Goal: Task Accomplishment & Management: Use online tool/utility

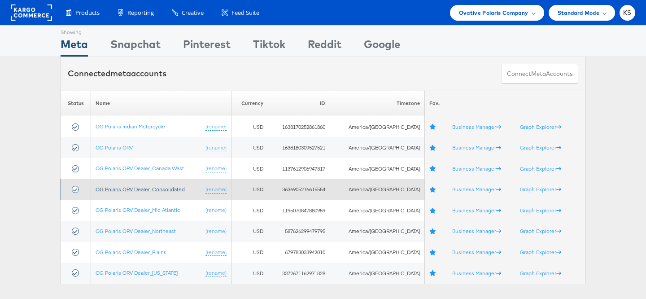
click at [120, 190] on link "OG Polaris ORV Dealer_Consolidated" at bounding box center [140, 189] width 89 height 7
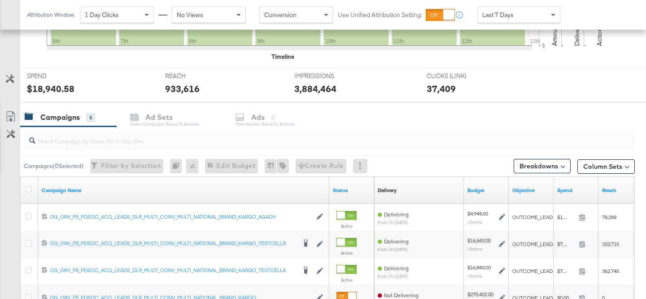
scroll to position [345, 0]
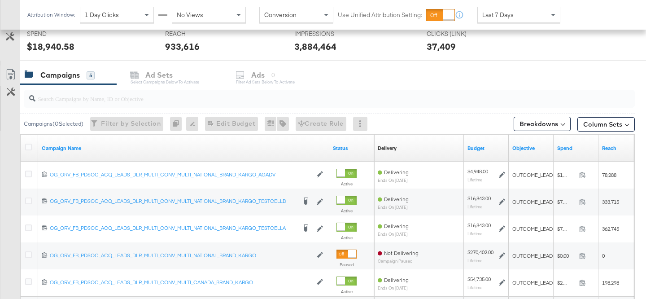
click at [254, 99] on input "search" at bounding box center [307, 94] width 545 height 17
paste input "OG_ORV_FB_PDSOC_ACQ_LEADS_DLR_MULTI_CONV_MULTI_NATIONAL_BRAND_KARGO"
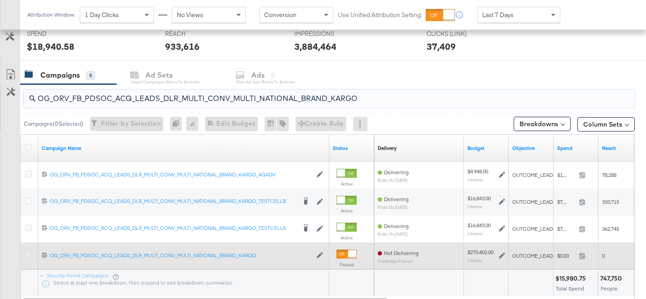
type input "OG_ORV_FB_PDSOC_ACQ_LEADS_DLR_MULTI_CONV_MULTI_NATIONAL_BRAND_KARGO"
click at [29, 254] on icon at bounding box center [28, 254] width 7 height 7
click at [0, 0] on input "checkbox" at bounding box center [0, 0] width 0 height 0
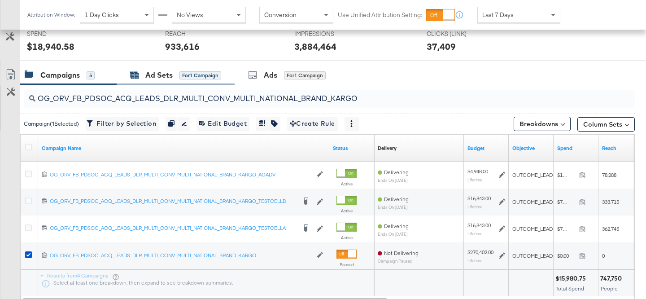
click at [161, 74] on div "Ad Sets" at bounding box center [158, 75] width 27 height 10
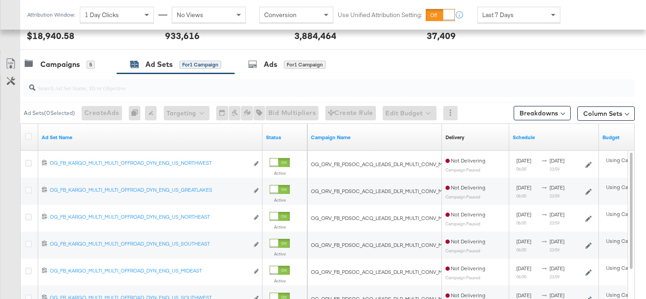
scroll to position [351, 0]
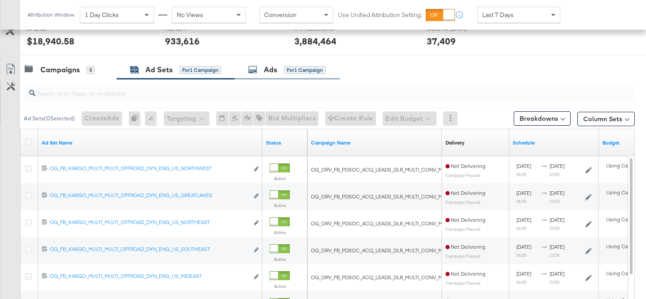
click at [271, 72] on div "Ads" at bounding box center [270, 70] width 13 height 10
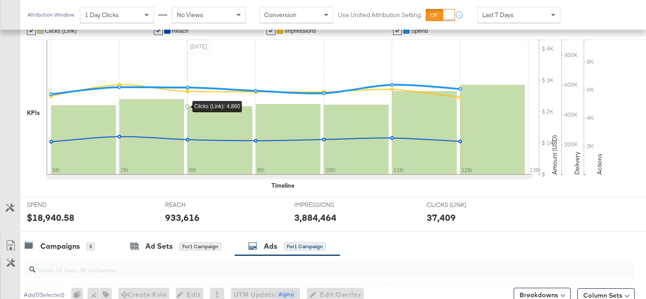
scroll to position [286, 0]
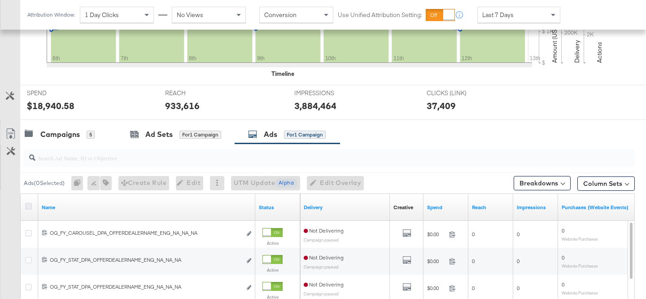
click at [28, 207] on icon at bounding box center [28, 206] width 7 height 7
click at [0, 0] on input "checkbox" at bounding box center [0, 0] width 0 height 0
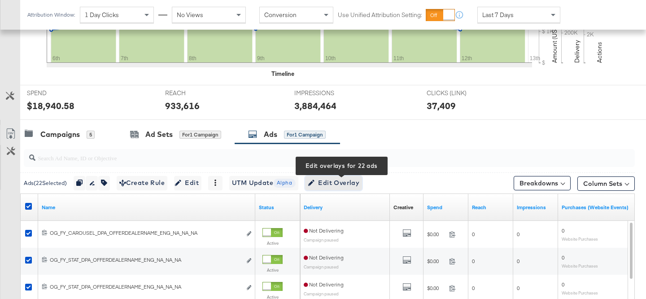
click at [349, 182] on span "Edit Overlay Edit overlays for 22 ads" at bounding box center [334, 182] width 52 height 11
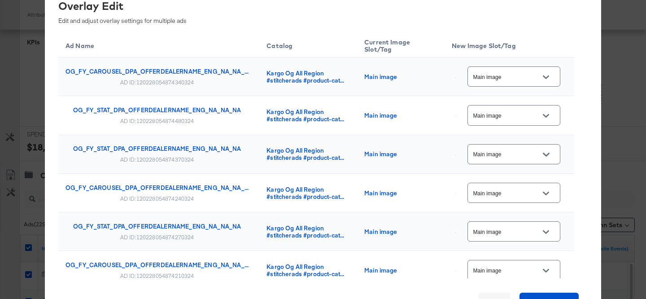
scroll to position [180, 0]
click at [625, 70] on div "× Overlay Edit Edit and adjust overlay settings for multiple ads Ad Name Catalo…" at bounding box center [323, 149] width 646 height 299
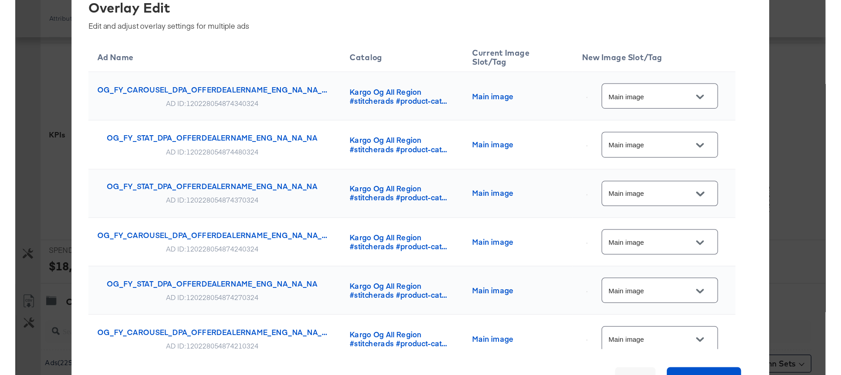
scroll to position [0, 0]
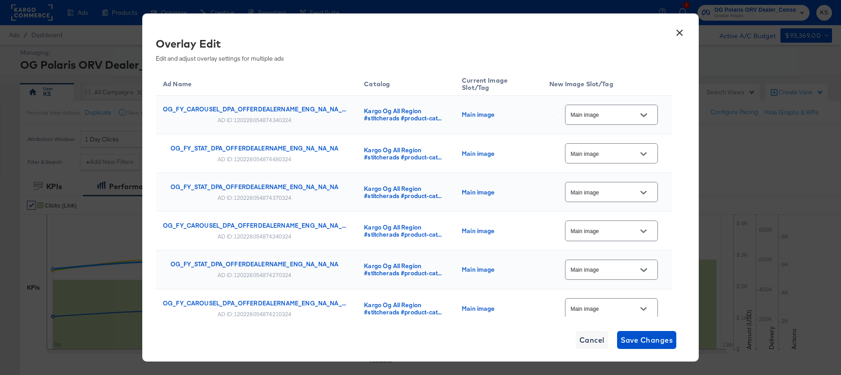
click at [646, 31] on button "×" at bounding box center [679, 30] width 16 height 16
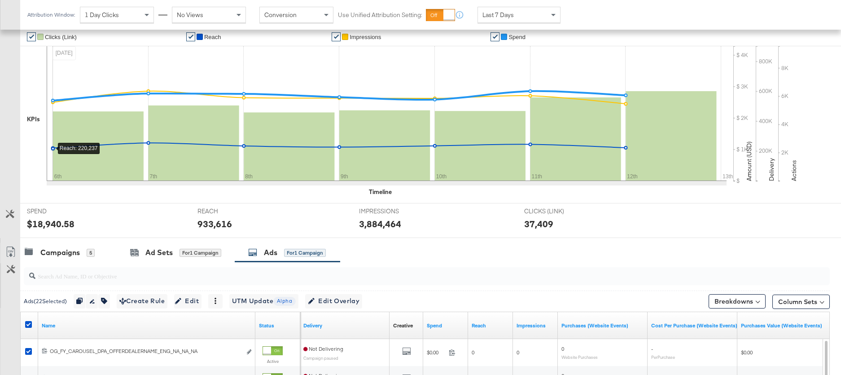
scroll to position [227, 0]
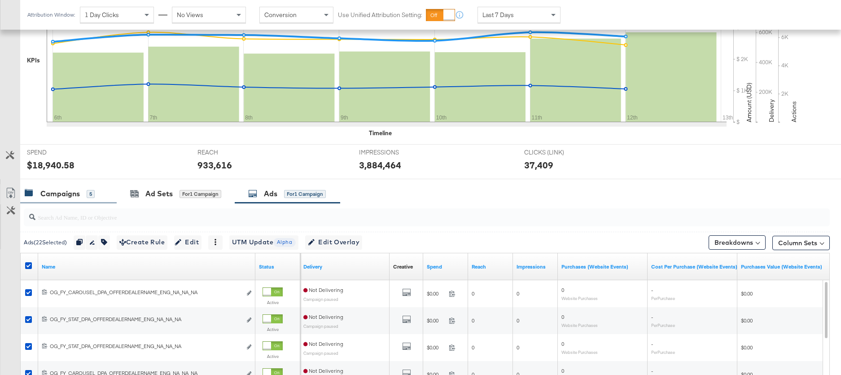
click at [64, 195] on div "Campaigns" at bounding box center [59, 193] width 39 height 10
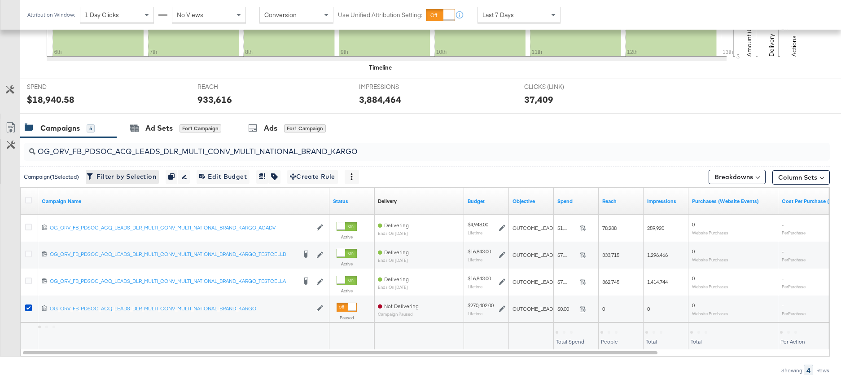
scroll to position [333, 0]
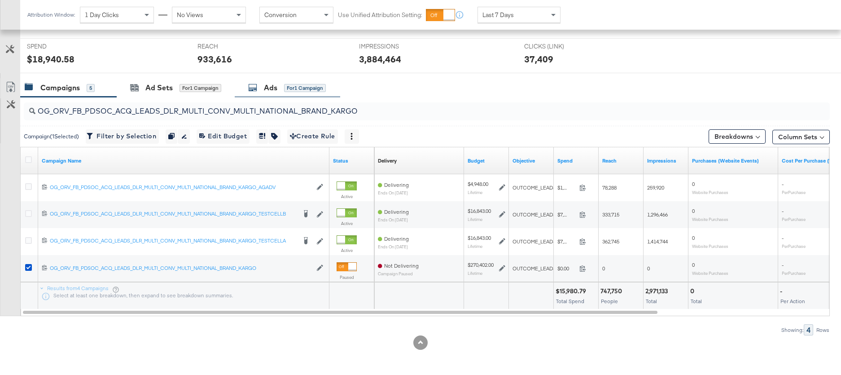
click at [284, 91] on div "Ads for 1 Campaign" at bounding box center [287, 88] width 78 height 10
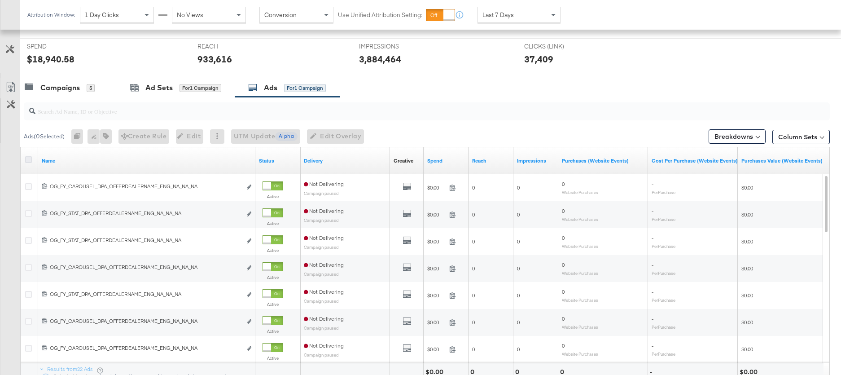
click at [26, 160] on icon at bounding box center [28, 159] width 7 height 7
click at [0, 0] on input "checkbox" at bounding box center [0, 0] width 0 height 0
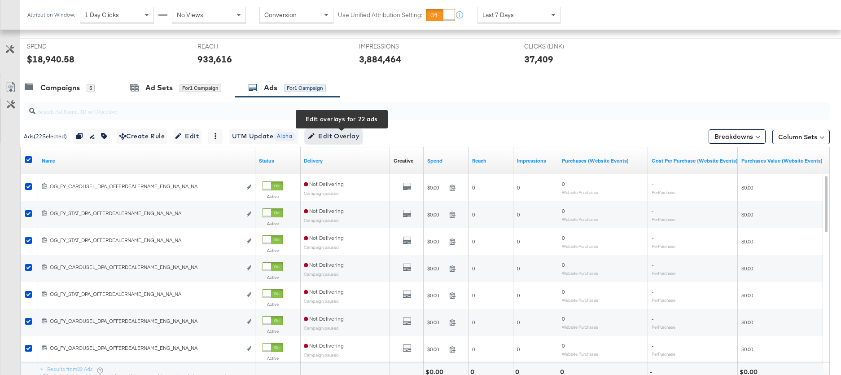
click at [339, 138] on span "Edit Overlay Edit overlays for 22 ads" at bounding box center [334, 136] width 52 height 11
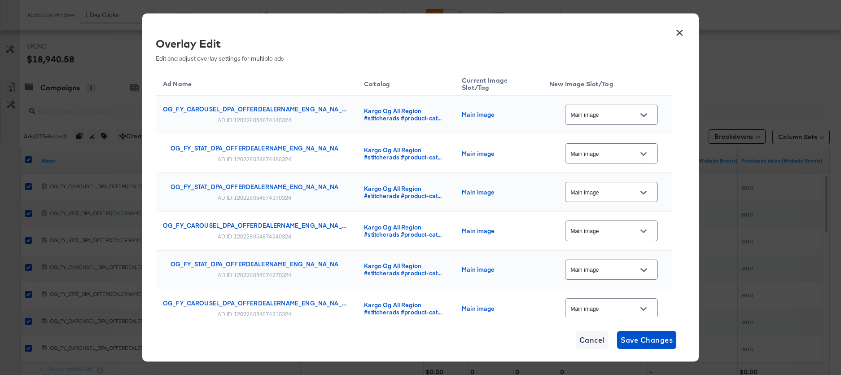
click at [645, 114] on icon "Open" at bounding box center [643, 115] width 6 height 6
click at [599, 210] on div "Slot_1" at bounding box center [616, 205] width 51 height 9
type input "Slot_1"
click at [646, 156] on icon "Open" at bounding box center [643, 154] width 6 height 6
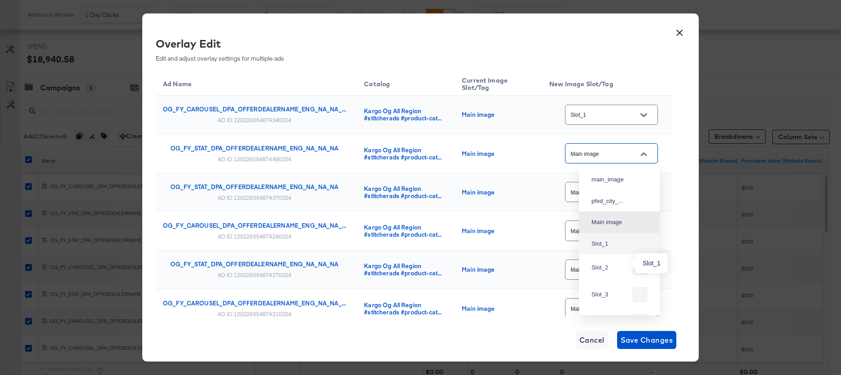
click at [603, 248] on div "Slot_1" at bounding box center [616, 243] width 51 height 9
type input "Slot_1"
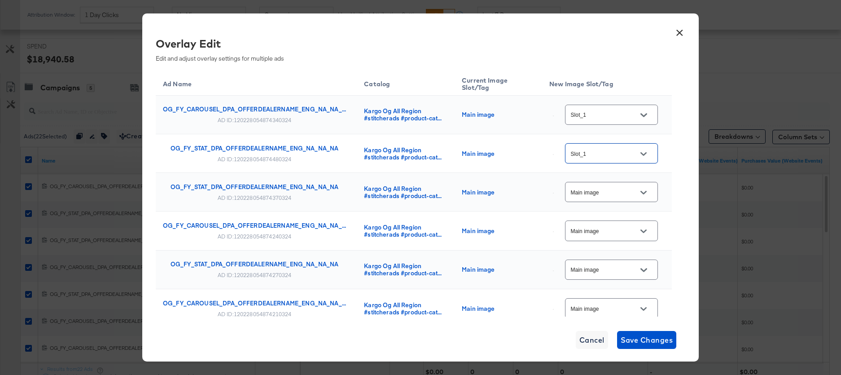
scroll to position [34, 0]
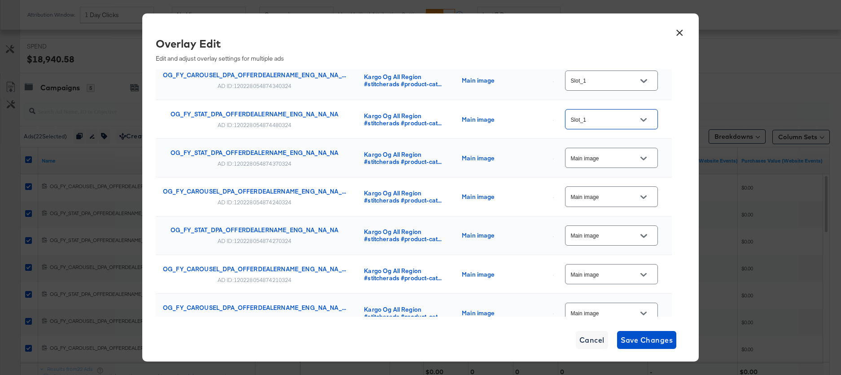
click at [646, 162] on button "Open" at bounding box center [643, 158] width 13 height 13
click at [646, 77] on button "Open" at bounding box center [643, 80] width 13 height 13
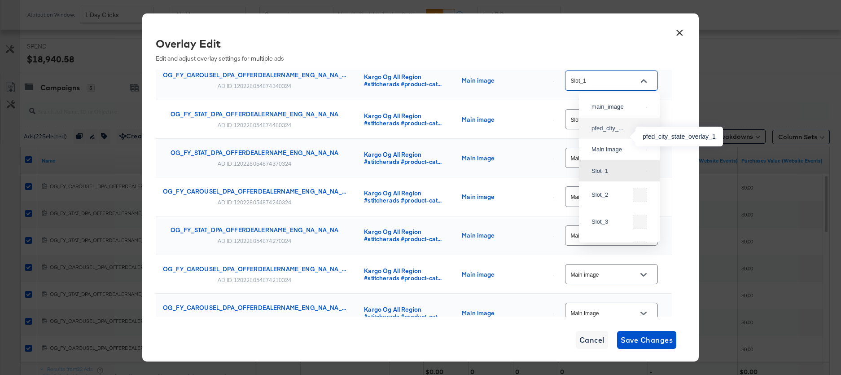
click at [613, 133] on div "pfed_city_..." at bounding box center [616, 128] width 51 height 9
type input "pfed_city_state_overlay_1"
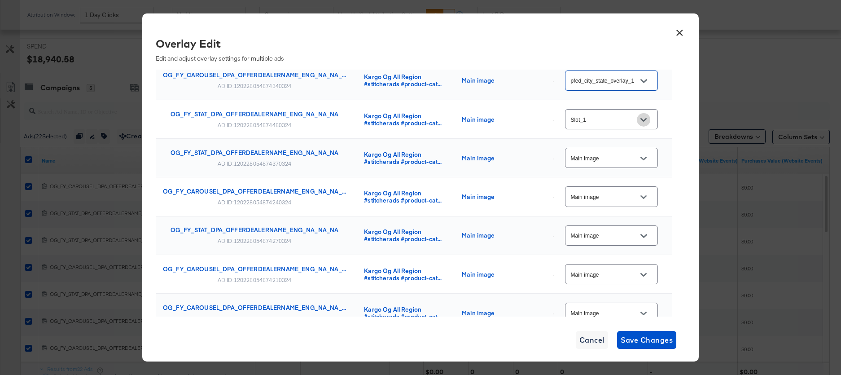
click at [645, 118] on icon "Open" at bounding box center [643, 120] width 6 height 6
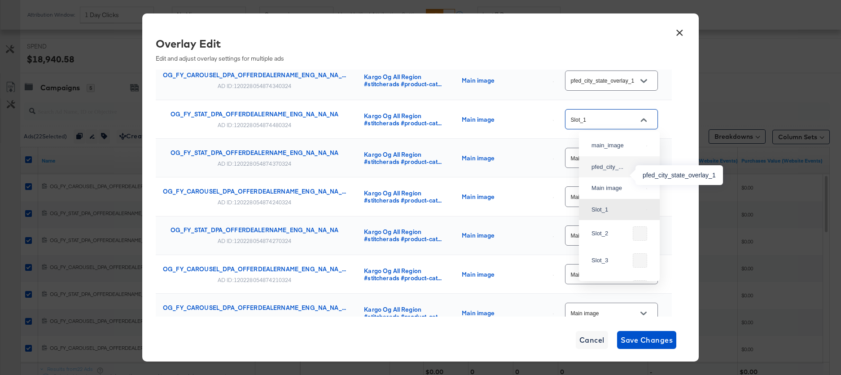
click at [611, 171] on div "pfed_city_..." at bounding box center [616, 166] width 51 height 9
type input "pfed_city_state_overlay_1"
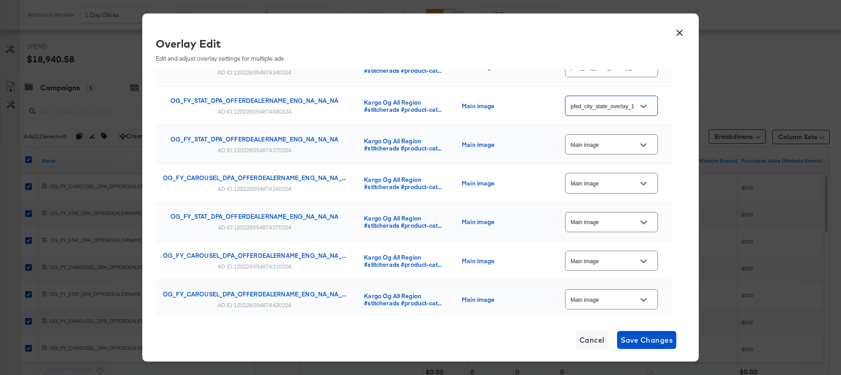
scroll to position [26, 0]
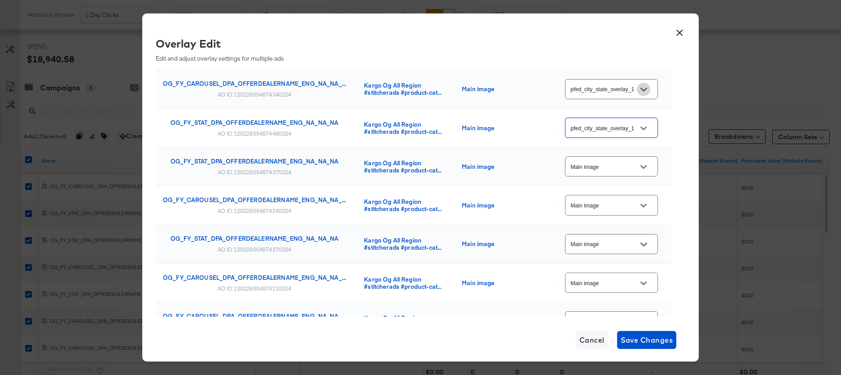
click at [646, 90] on icon "Open" at bounding box center [643, 89] width 6 height 6
click at [611, 184] on div "Slot_1" at bounding box center [616, 179] width 51 height 9
type input "Slot_1"
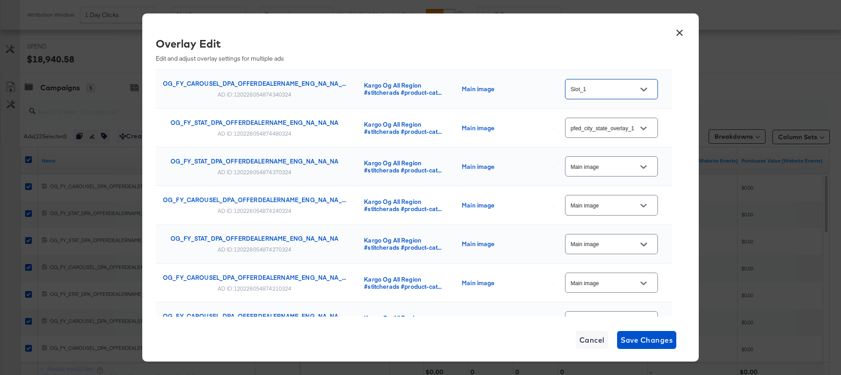
click at [646, 129] on icon "Open" at bounding box center [643, 129] width 6 height 4
click at [603, 223] on div "Slot_1" at bounding box center [616, 218] width 51 height 9
type input "Slot_1"
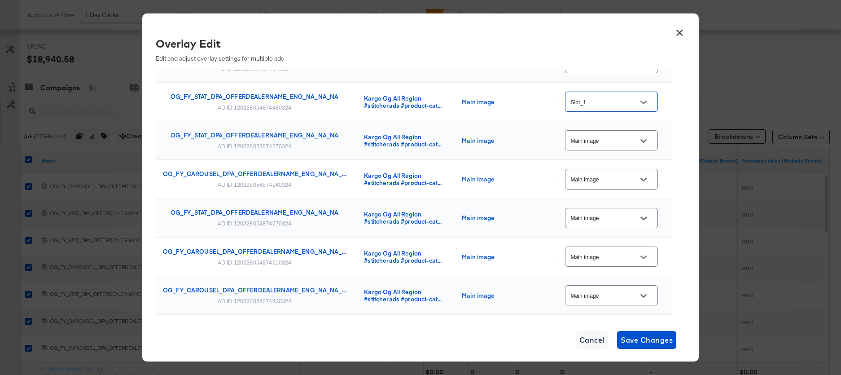
scroll to position [57, 0]
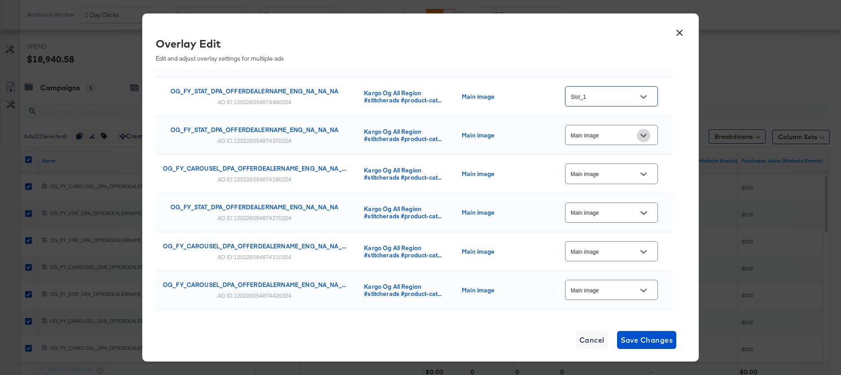
click at [646, 131] on button "Open" at bounding box center [643, 135] width 13 height 13
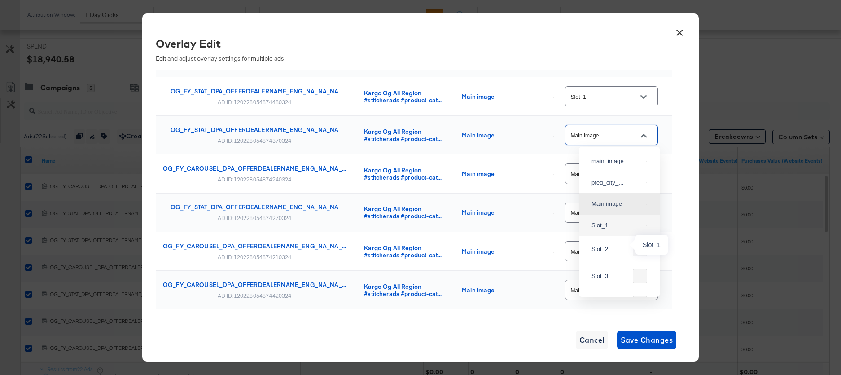
click at [619, 230] on div "Slot_1" at bounding box center [616, 225] width 51 height 9
type input "Slot_1"
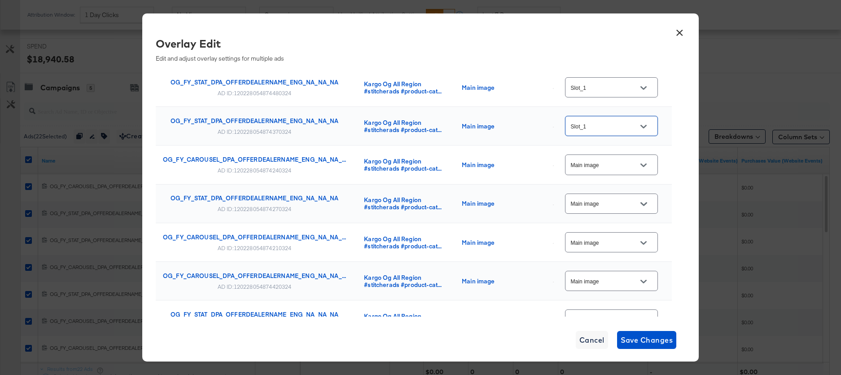
scroll to position [67, 0]
click at [645, 164] on icon "Open" at bounding box center [643, 164] width 6 height 4
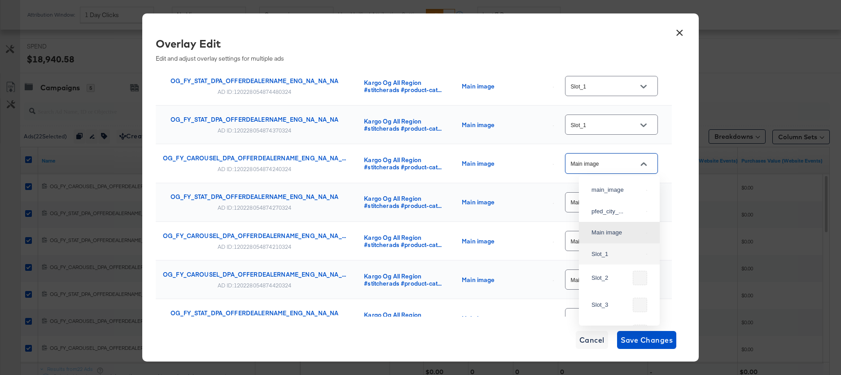
click at [603, 262] on div "Slot_1" at bounding box center [619, 254] width 66 height 16
type input "Slot_1"
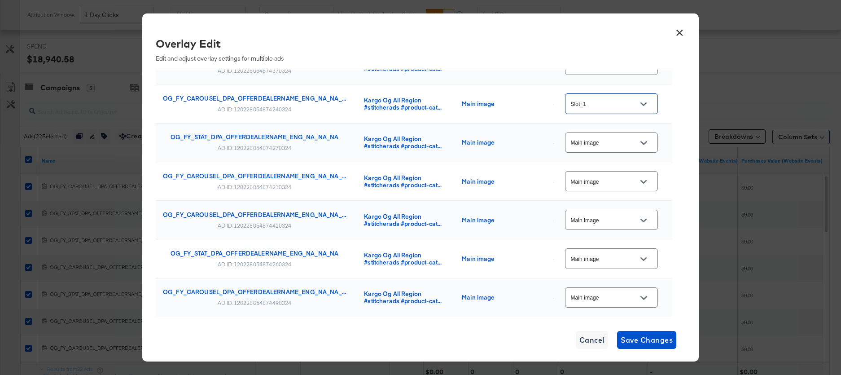
scroll to position [131, 0]
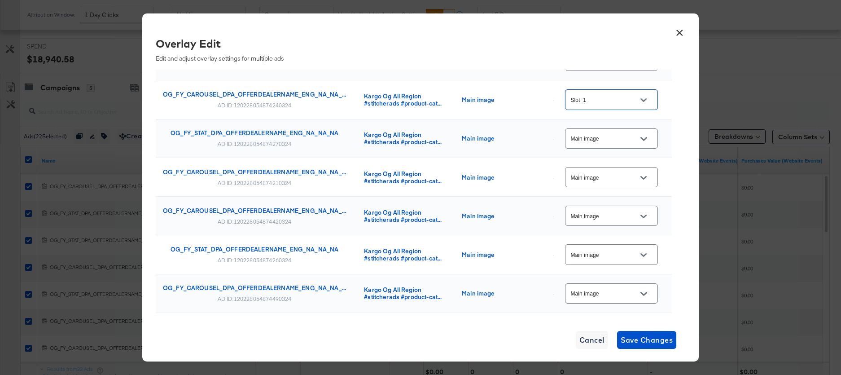
click at [644, 139] on icon "Open" at bounding box center [643, 139] width 6 height 4
click at [621, 233] on div "Slot_1" at bounding box center [616, 228] width 51 height 9
type input "Slot_1"
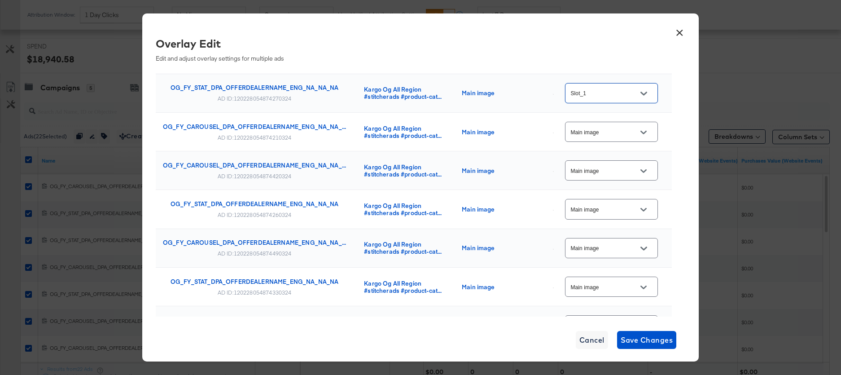
scroll to position [188, 0]
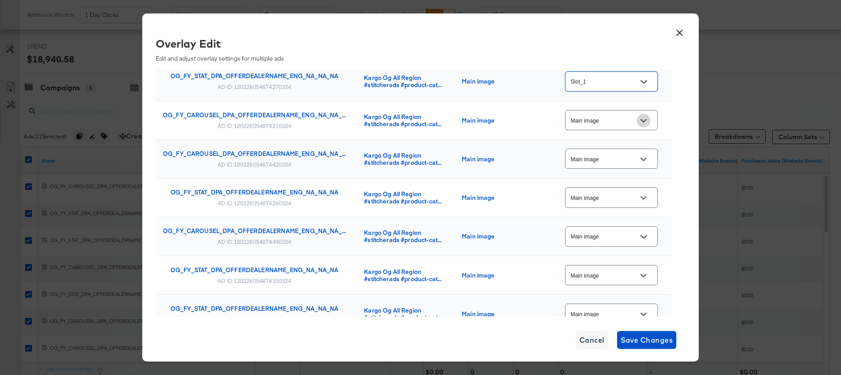
click at [646, 124] on button "Open" at bounding box center [643, 120] width 13 height 13
click at [621, 215] on div "Slot_1" at bounding box center [616, 210] width 51 height 9
type input "Slot_1"
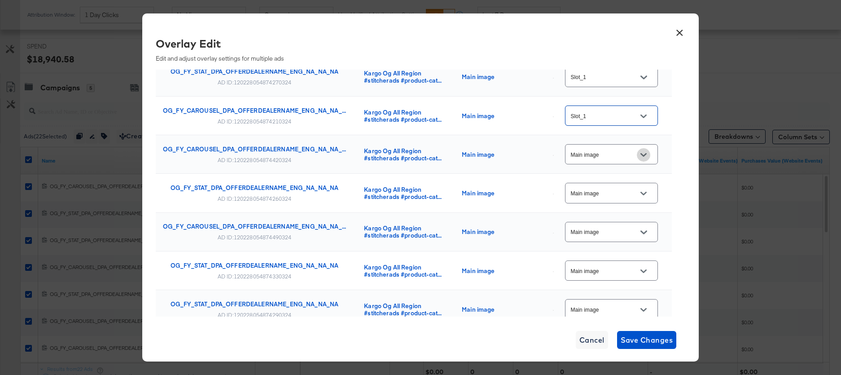
click at [645, 153] on icon "Open" at bounding box center [643, 155] width 6 height 6
click at [606, 249] on div "Slot_1" at bounding box center [616, 244] width 51 height 9
type input "Slot_1"
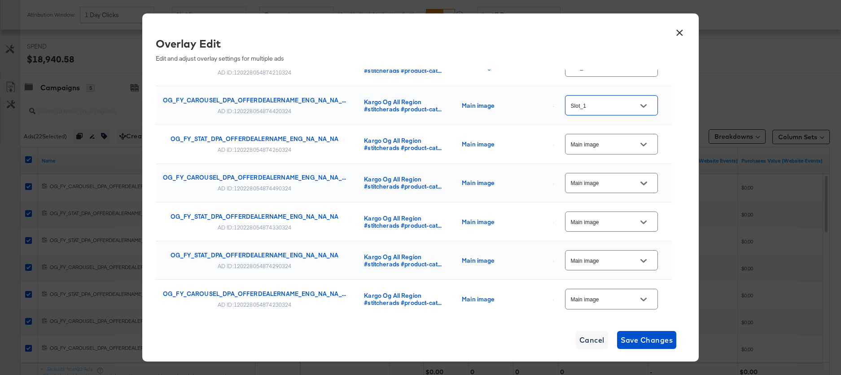
scroll to position [254, 0]
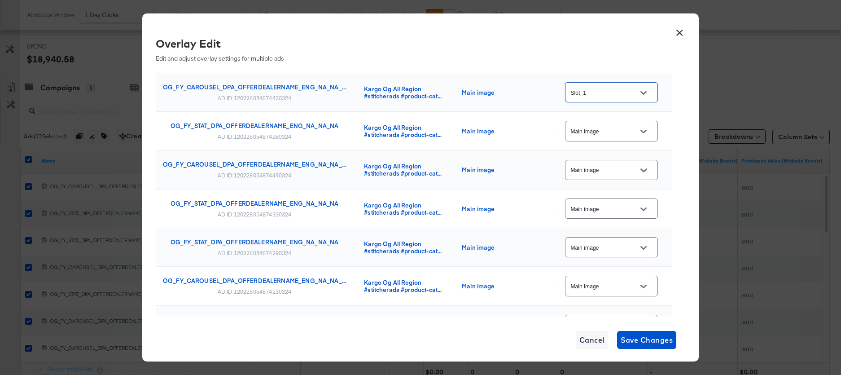
click at [643, 130] on icon "Open" at bounding box center [643, 132] width 6 height 4
click at [605, 226] on div "Slot_1" at bounding box center [616, 221] width 51 height 9
type input "Slot_1"
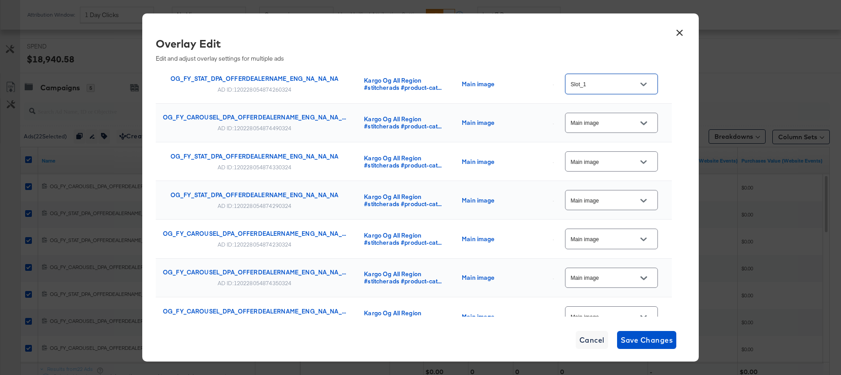
scroll to position [308, 0]
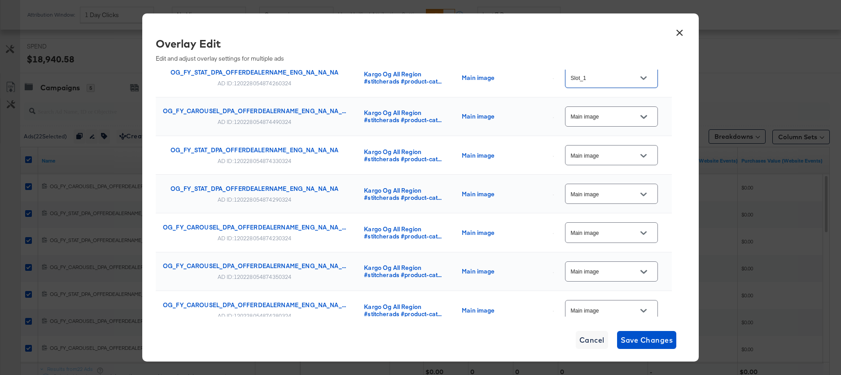
click at [646, 115] on icon "Open" at bounding box center [643, 117] width 6 height 6
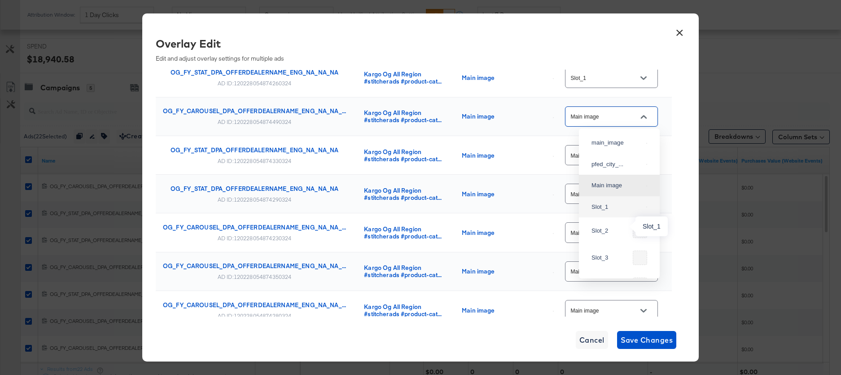
click at [615, 211] on div "Slot_1" at bounding box center [616, 206] width 51 height 9
type input "Slot_1"
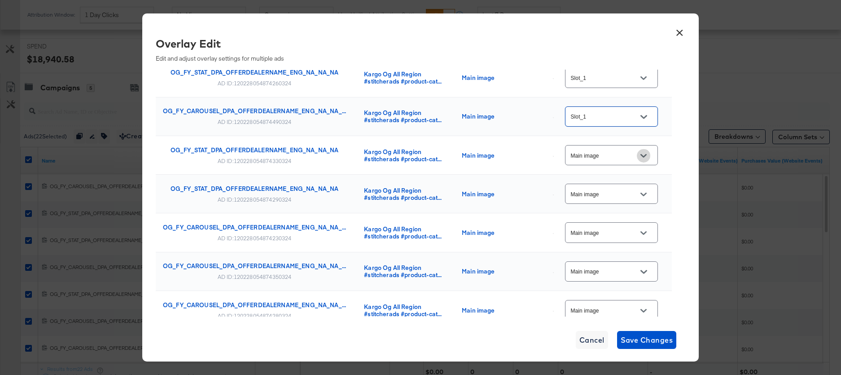
click at [645, 156] on icon "Open" at bounding box center [643, 156] width 6 height 4
click at [610, 250] on div "Slot_1" at bounding box center [616, 245] width 51 height 9
type input "Slot_1"
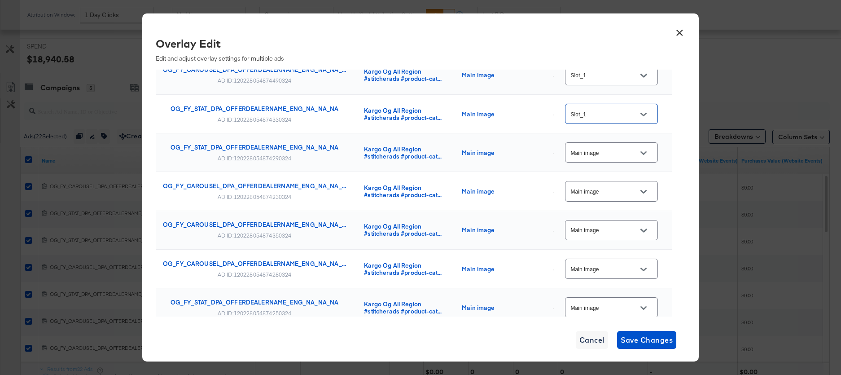
scroll to position [353, 0]
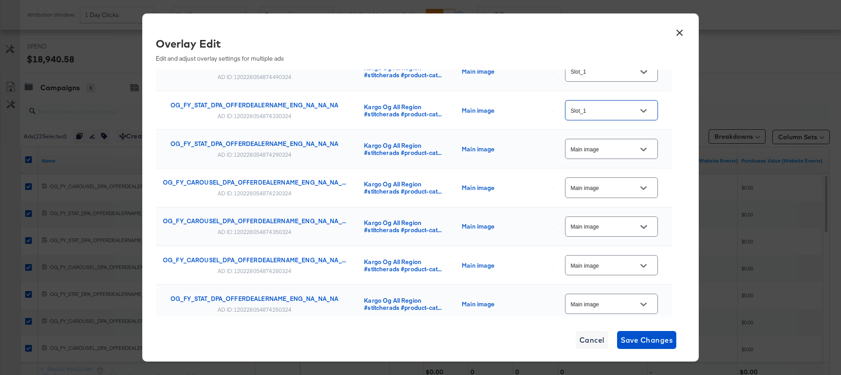
click at [644, 152] on icon "Open" at bounding box center [643, 149] width 6 height 6
click at [616, 247] on div "Slot_1" at bounding box center [619, 239] width 66 height 16
type input "Slot_1"
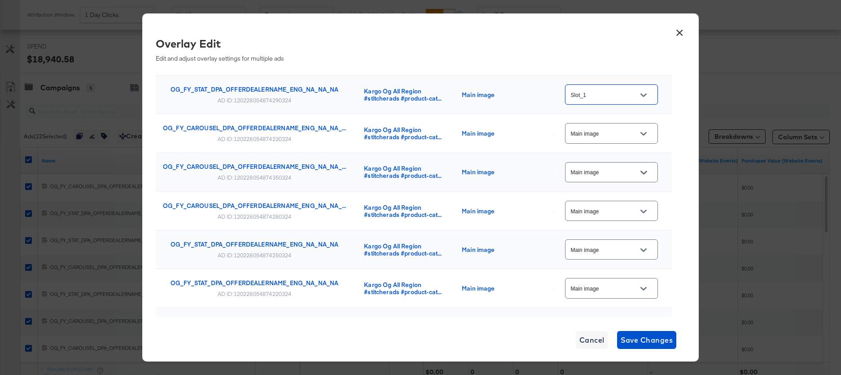
click at [646, 134] on icon "Open" at bounding box center [643, 134] width 6 height 4
click at [609, 228] on div "Slot_1" at bounding box center [616, 223] width 51 height 9
type input "Slot_1"
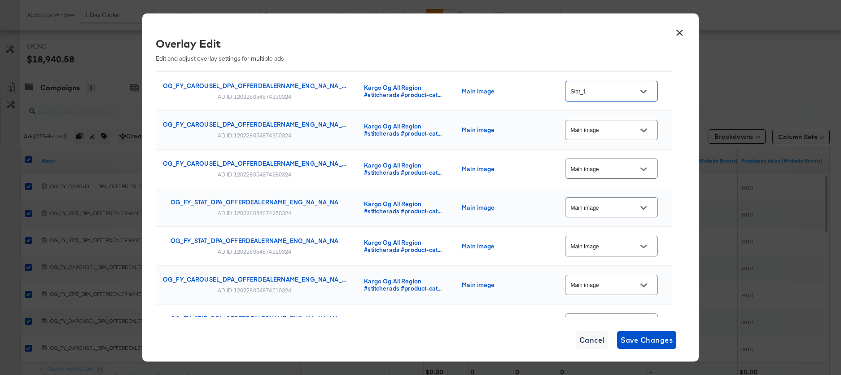
scroll to position [457, 0]
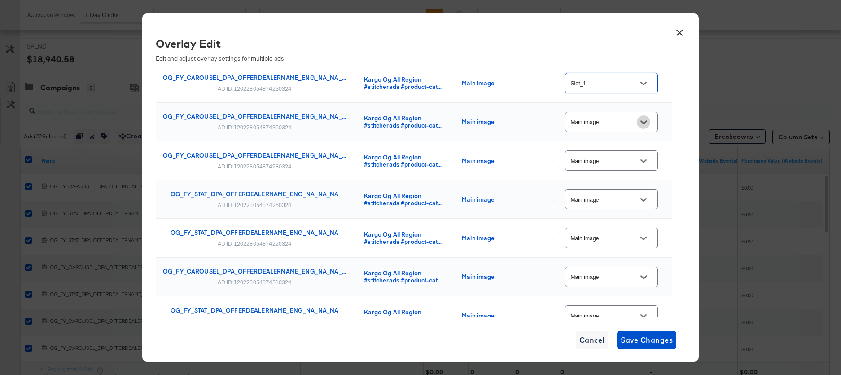
click at [645, 120] on icon "Open" at bounding box center [643, 122] width 6 height 6
click at [620, 217] on div "Slot_1" at bounding box center [616, 212] width 51 height 9
type input "Slot_1"
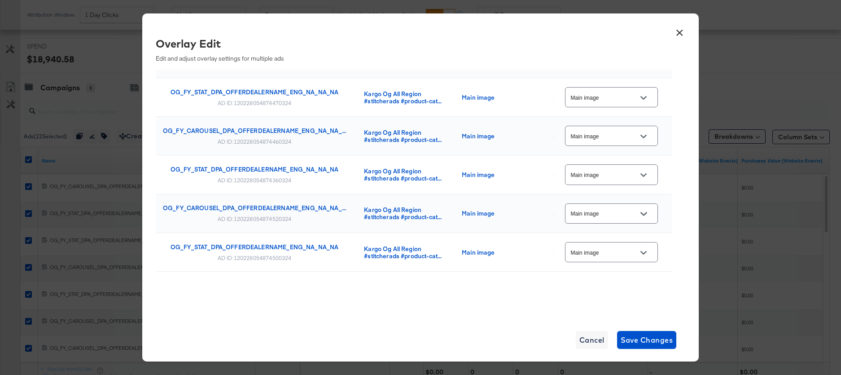
scroll to position [385, 0]
click at [646, 251] on icon "Open" at bounding box center [643, 252] width 6 height 6
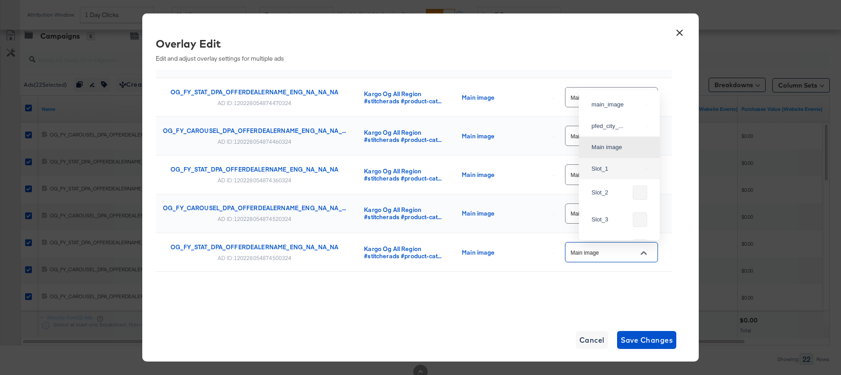
click at [612, 173] on div "Slot_1" at bounding box center [616, 168] width 51 height 9
type input "Slot_1"
click at [645, 214] on icon "Open" at bounding box center [643, 214] width 6 height 4
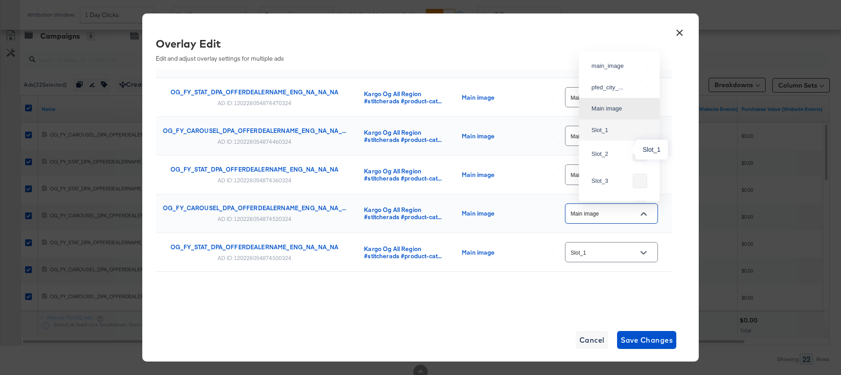
click at [613, 135] on div "Slot_1" at bounding box center [616, 130] width 51 height 9
type input "Slot_1"
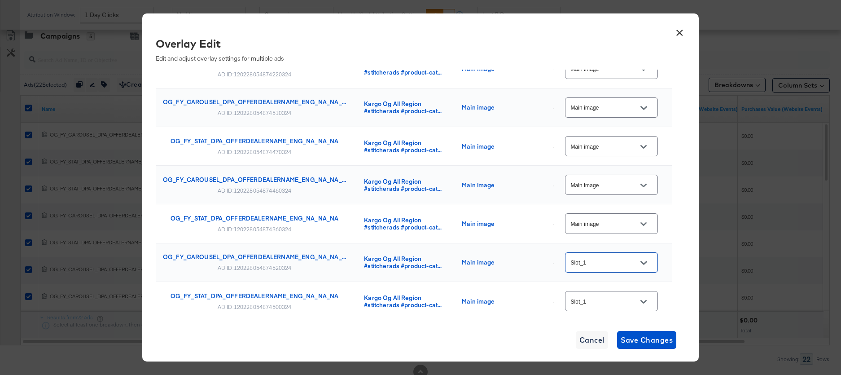
scroll to position [620, 0]
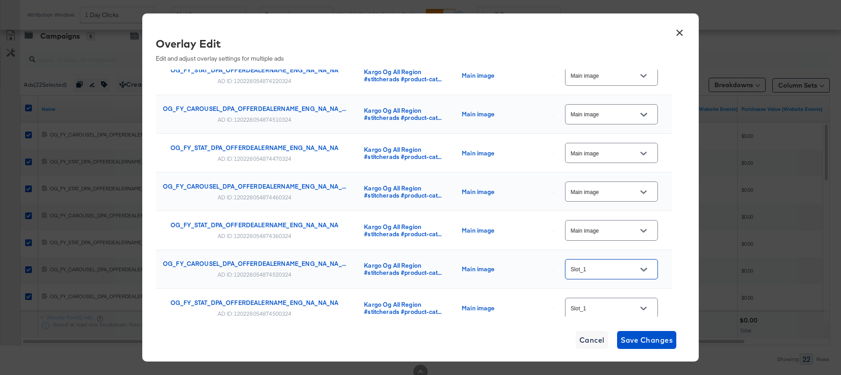
click at [646, 228] on icon "Open" at bounding box center [643, 230] width 6 height 6
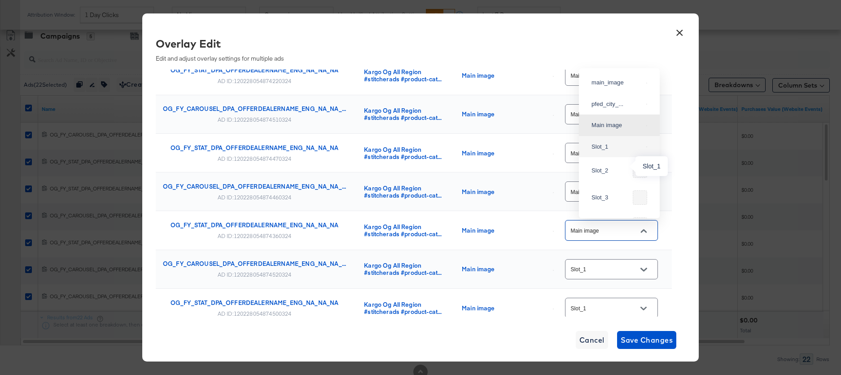
click at [612, 151] on div "Slot_1" at bounding box center [616, 146] width 51 height 9
type input "Slot_1"
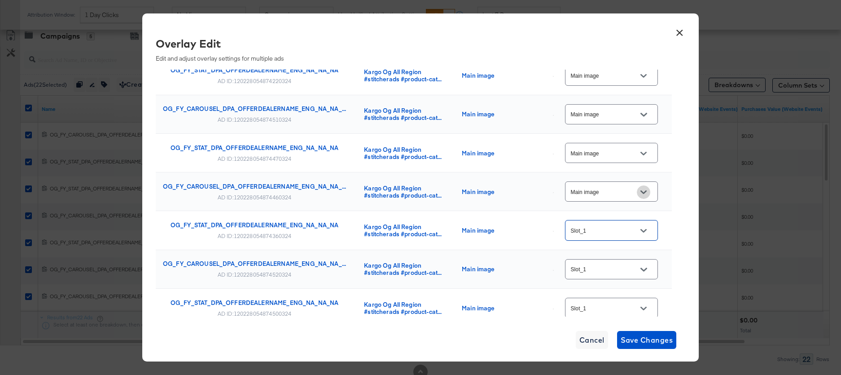
click at [643, 192] on icon "Open" at bounding box center [643, 192] width 6 height 6
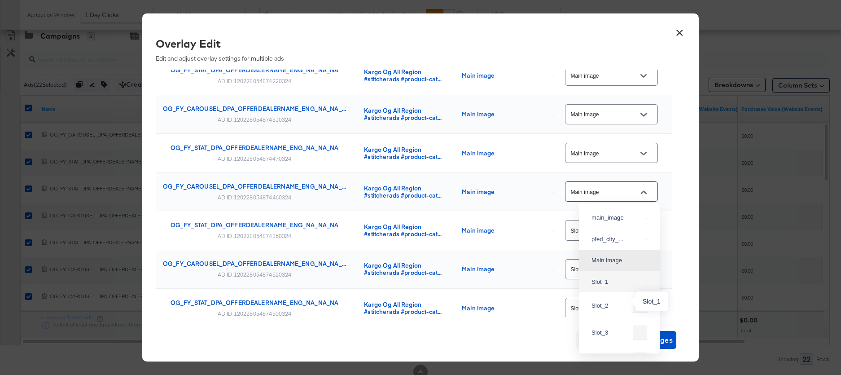
click at [601, 286] on div "Slot_1" at bounding box center [616, 281] width 51 height 9
type input "Slot_1"
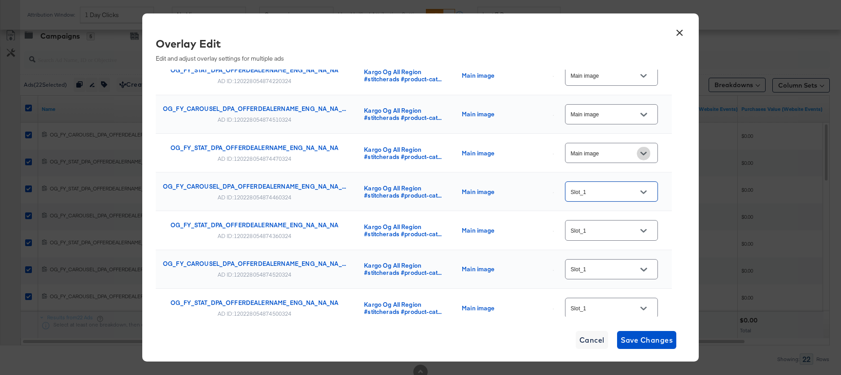
click at [646, 152] on icon "Open" at bounding box center [643, 153] width 6 height 6
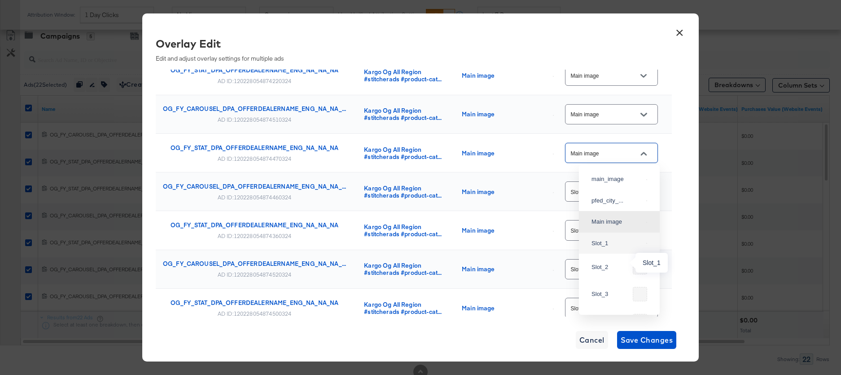
click at [614, 248] on div "Slot_1" at bounding box center [616, 243] width 51 height 9
type input "Slot_1"
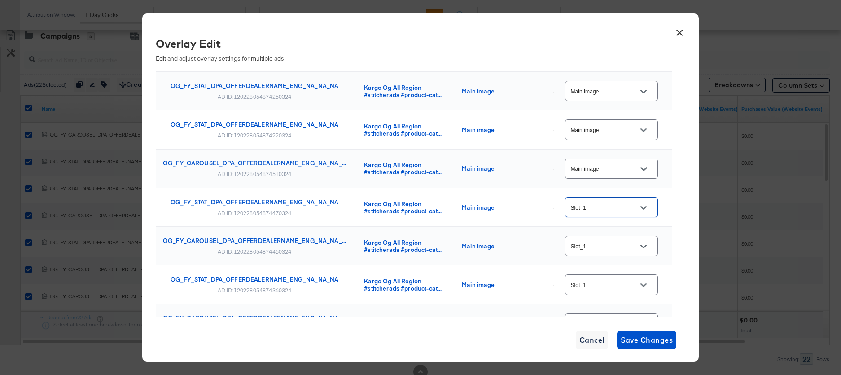
scroll to position [552, 0]
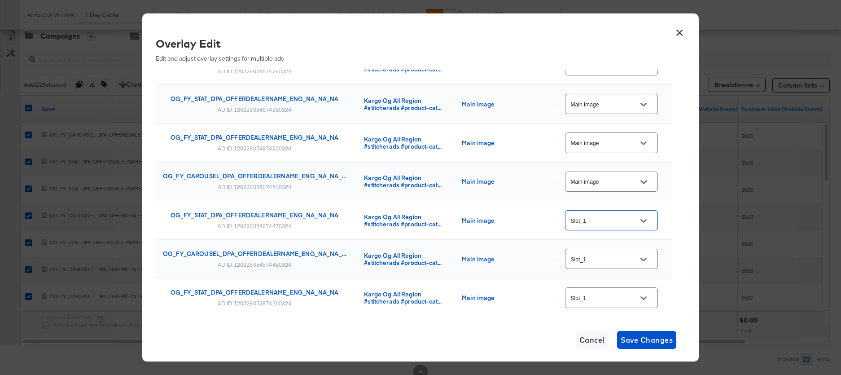
click at [646, 180] on icon "Open" at bounding box center [643, 182] width 6 height 6
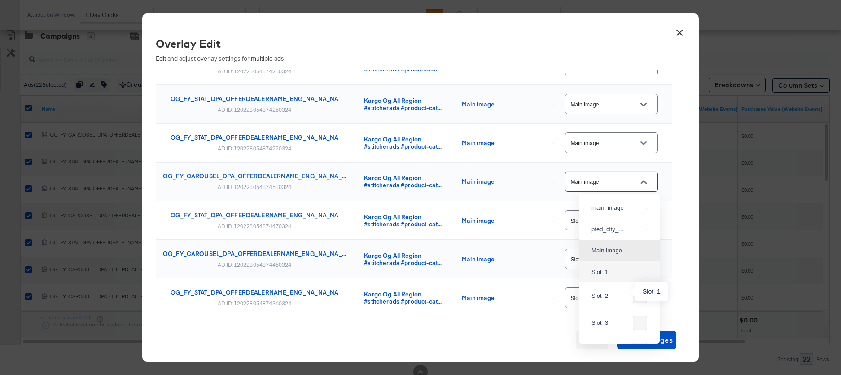
click at [624, 276] on div "Slot_1" at bounding box center [616, 271] width 51 height 9
type input "Slot_1"
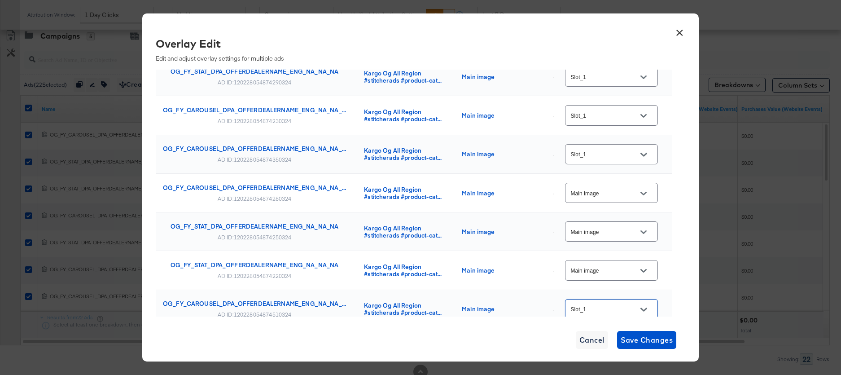
scroll to position [396, 0]
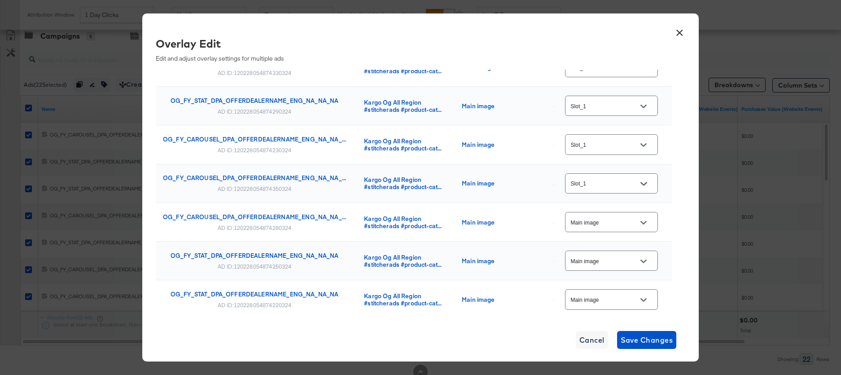
click at [646, 221] on icon "Open" at bounding box center [643, 222] width 6 height 6
click at [611, 143] on div "Slot_1" at bounding box center [616, 138] width 51 height 9
type input "Slot_1"
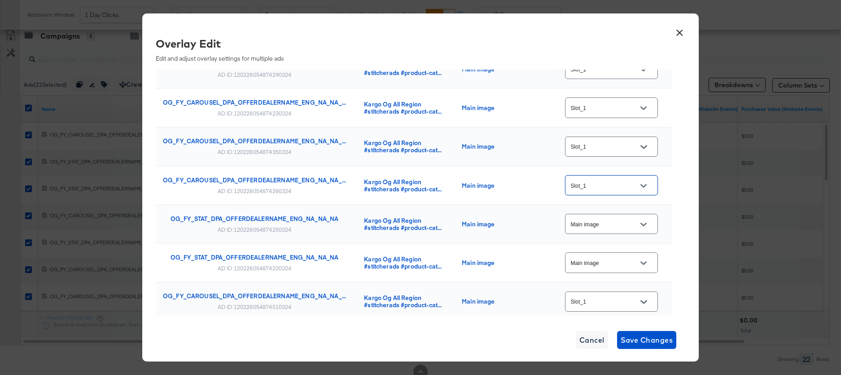
click at [645, 224] on icon "Open" at bounding box center [643, 225] width 6 height 4
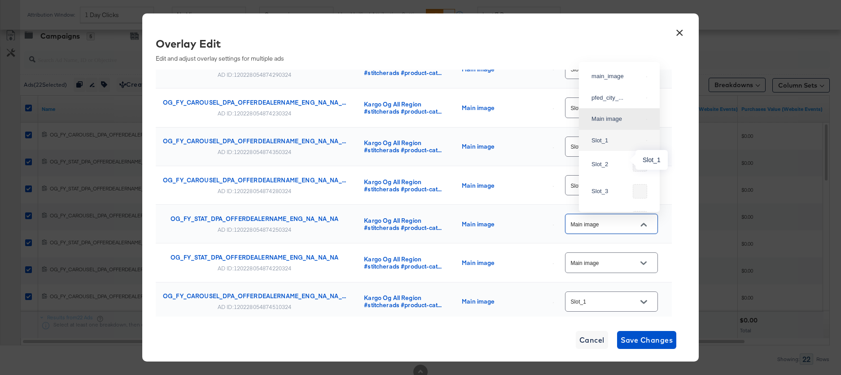
click at [618, 145] on div "Slot_1" at bounding box center [616, 140] width 51 height 9
type input "Slot_1"
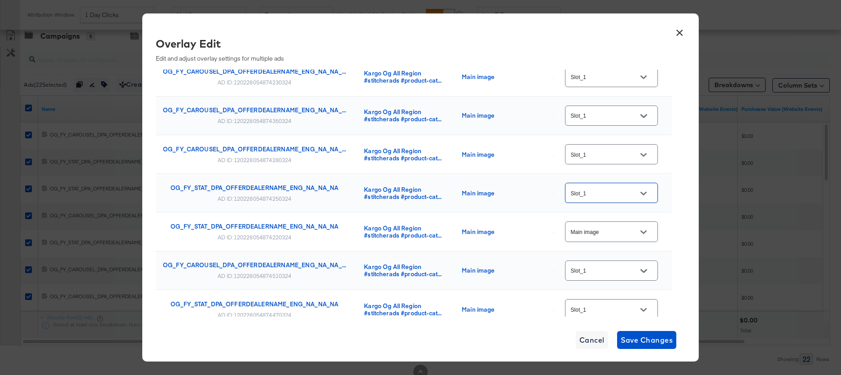
scroll to position [481, 0]
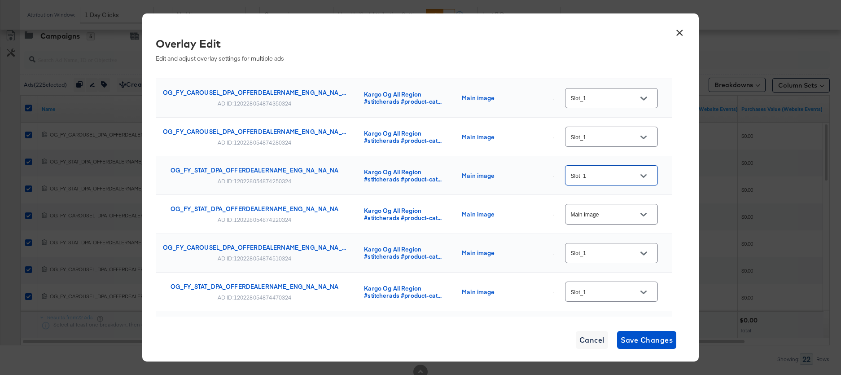
click at [608, 214] on input "Main image" at bounding box center [604, 214] width 71 height 10
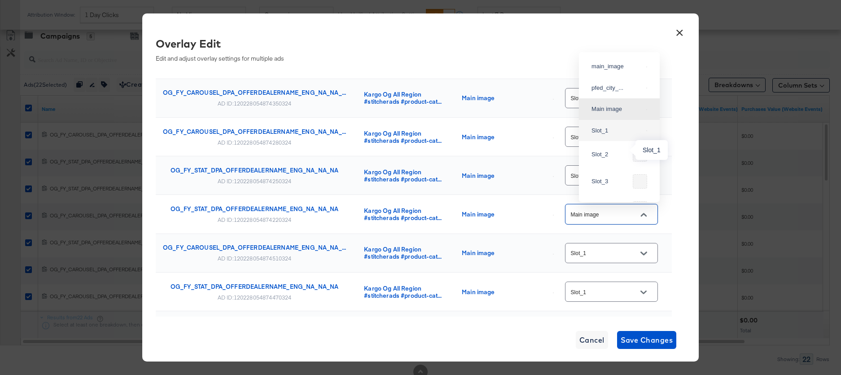
click at [607, 135] on div "Slot_1" at bounding box center [616, 130] width 51 height 9
type input "Slot_1"
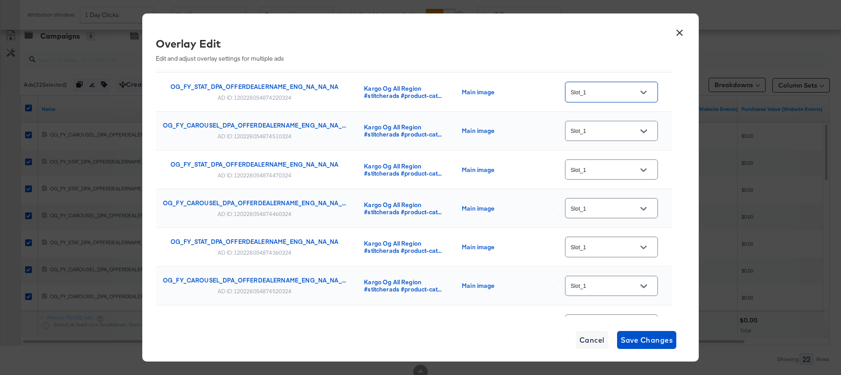
scroll to position [675, 0]
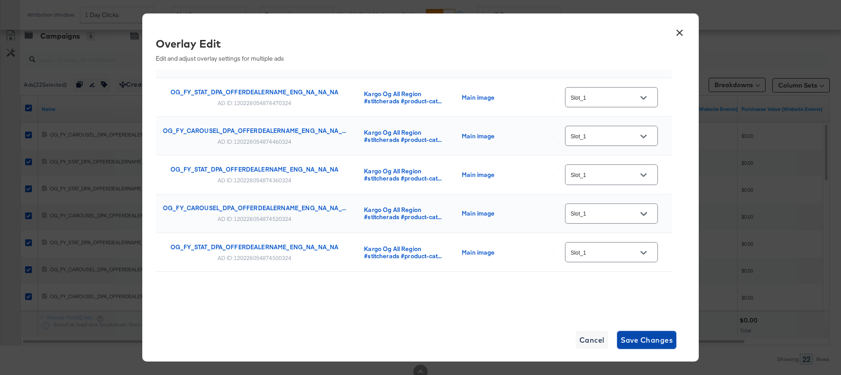
click at [639, 298] on span "Save Changes" at bounding box center [647, 339] width 52 height 13
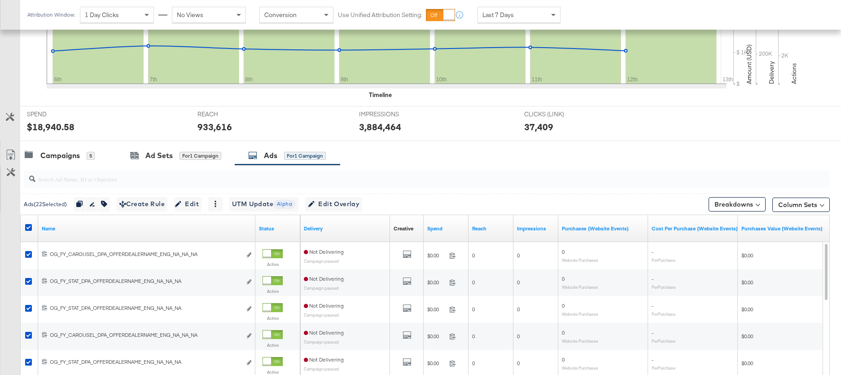
scroll to position [242, 0]
